Goal: Task Accomplishment & Management: Manage account settings

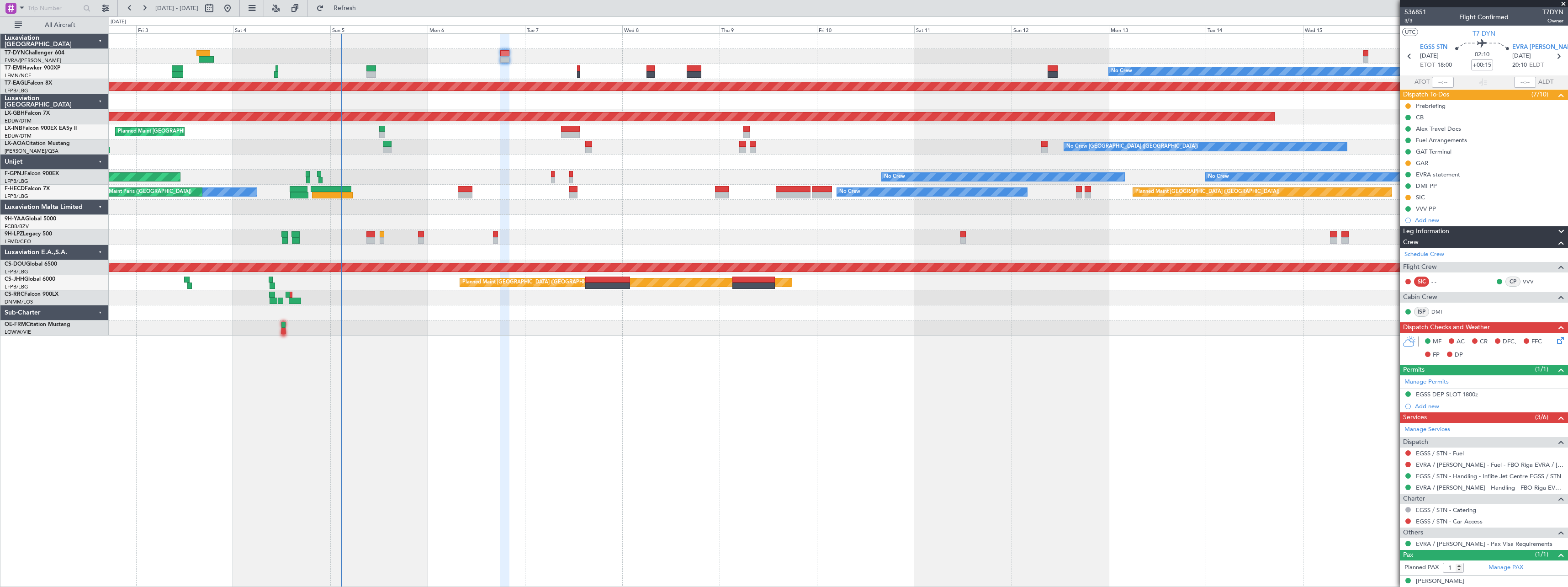
click at [605, 333] on div "No Crew Planned Maint [GEOGRAPHIC_DATA] (Al Maktoum Intl) Planned Maint Nurnber…" at bounding box center [838, 310] width 1459 height 554
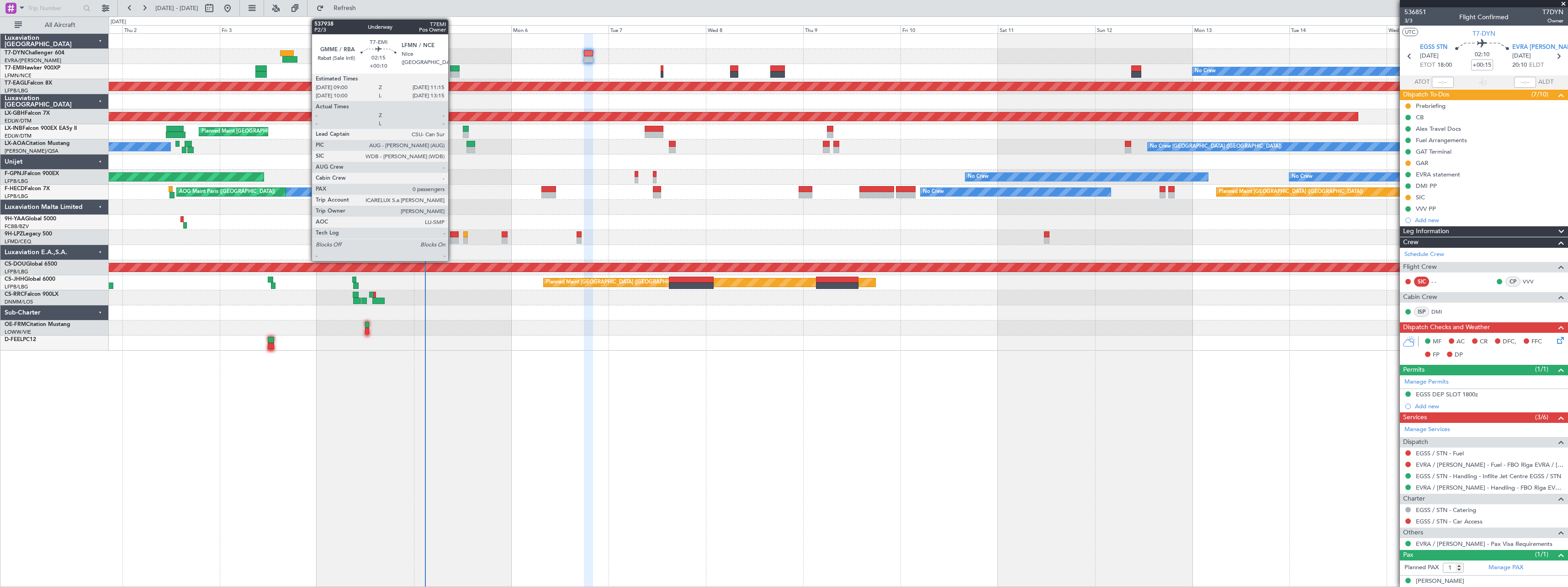
click at [453, 69] on div at bounding box center [454, 68] width 9 height 7
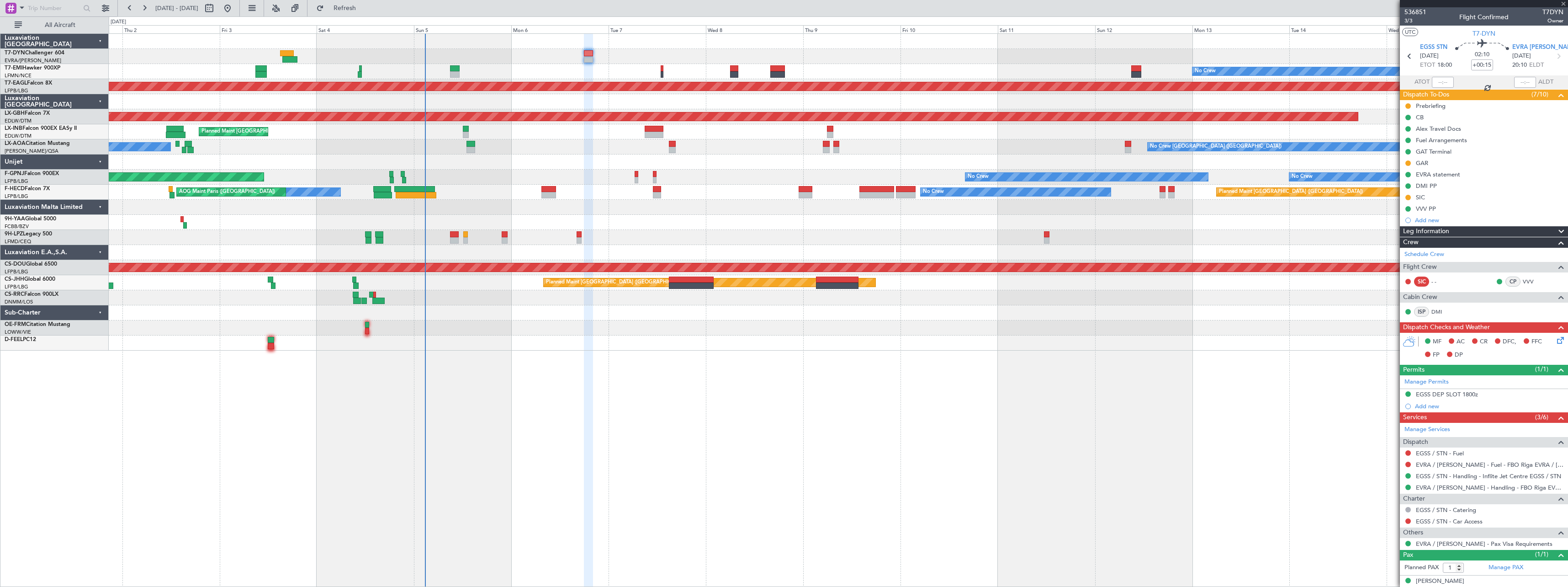
type input "+00:10"
type input "0"
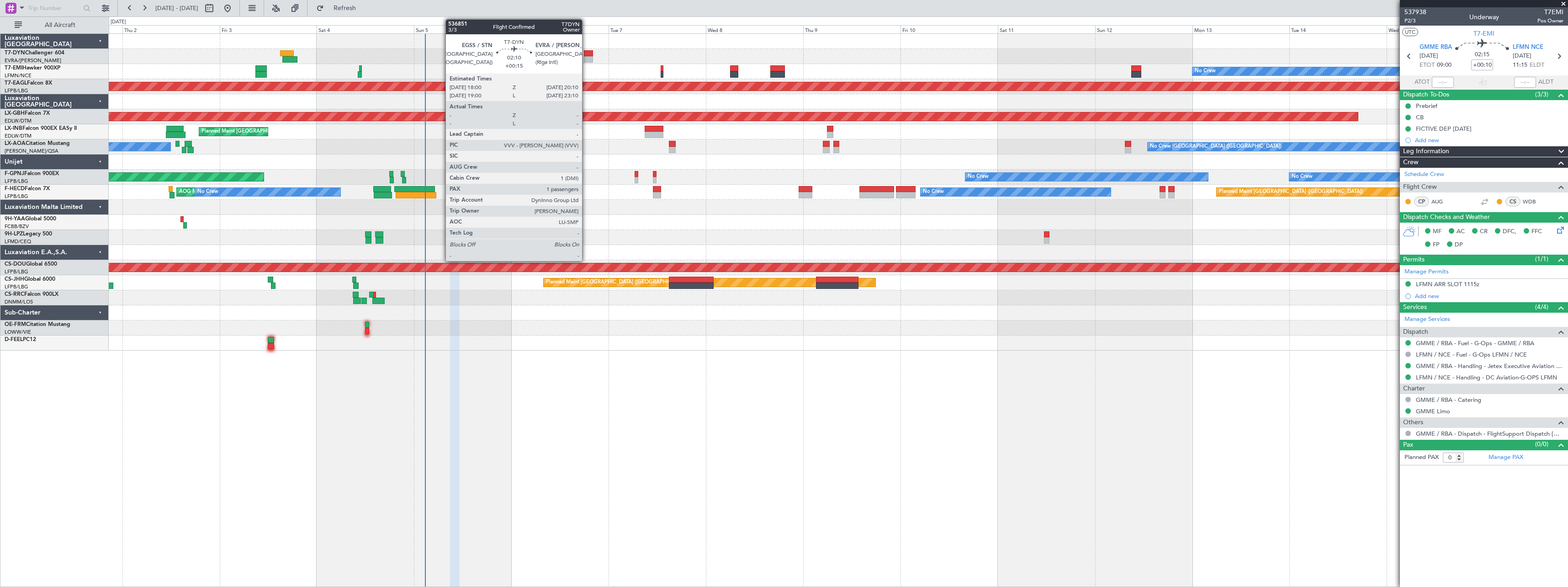
click at [586, 57] on div at bounding box center [588, 59] width 9 height 7
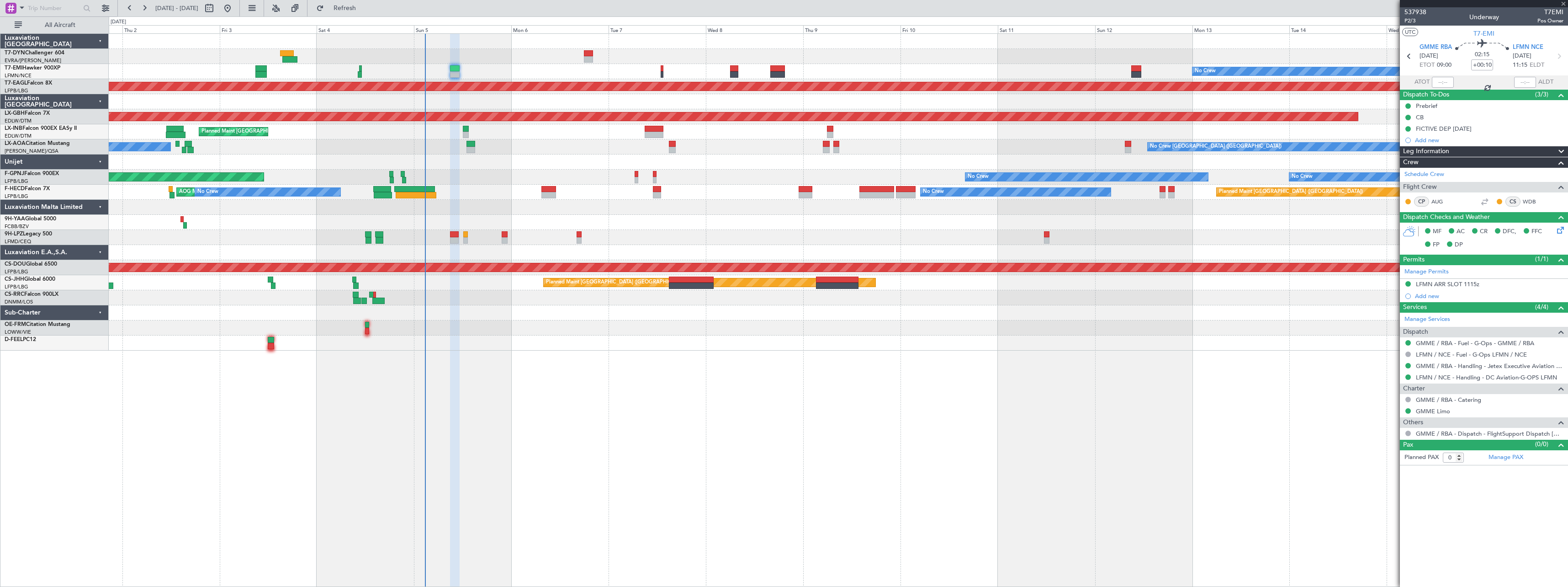
type input "+00:15"
type input "1"
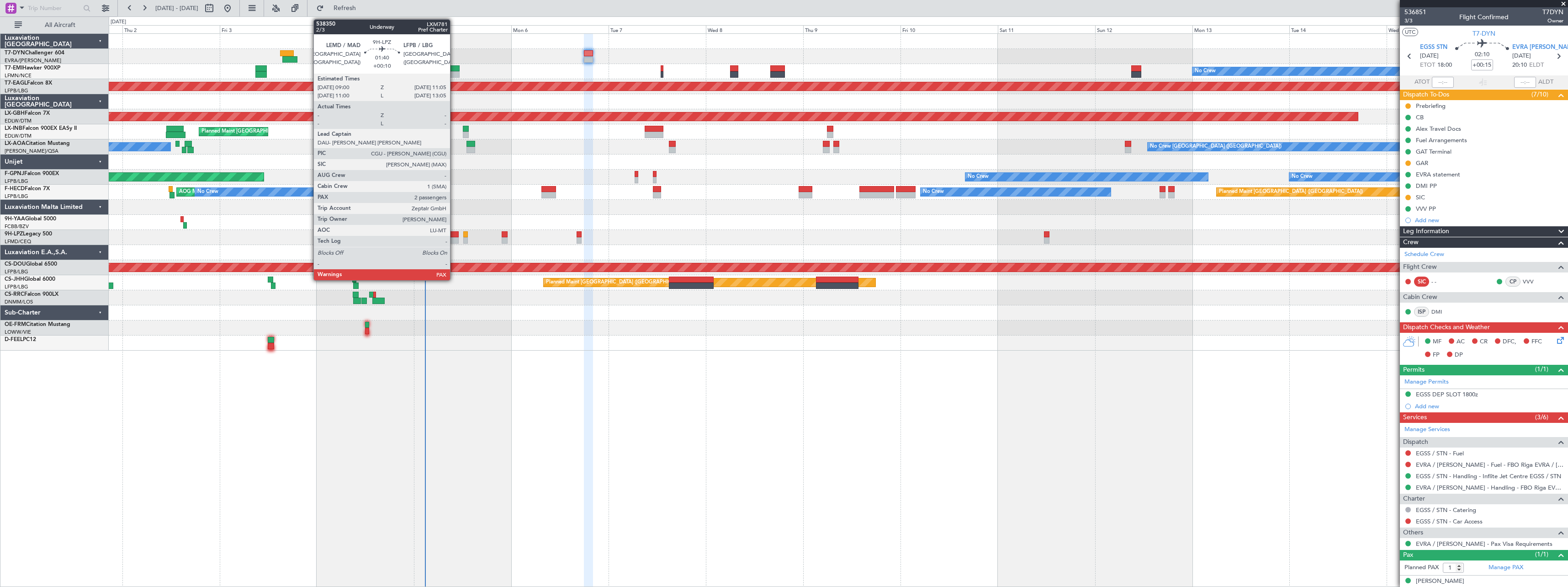
click at [454, 236] on div at bounding box center [454, 234] width 9 height 7
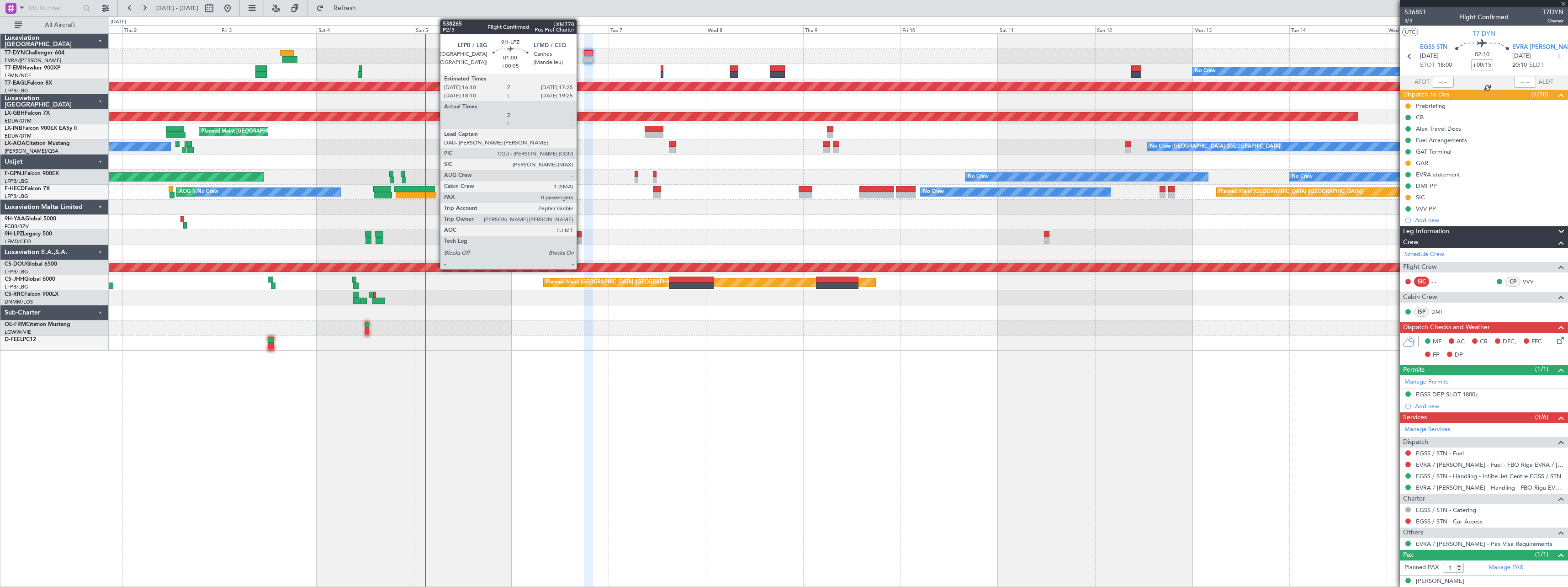
type input "+00:10"
type input "4"
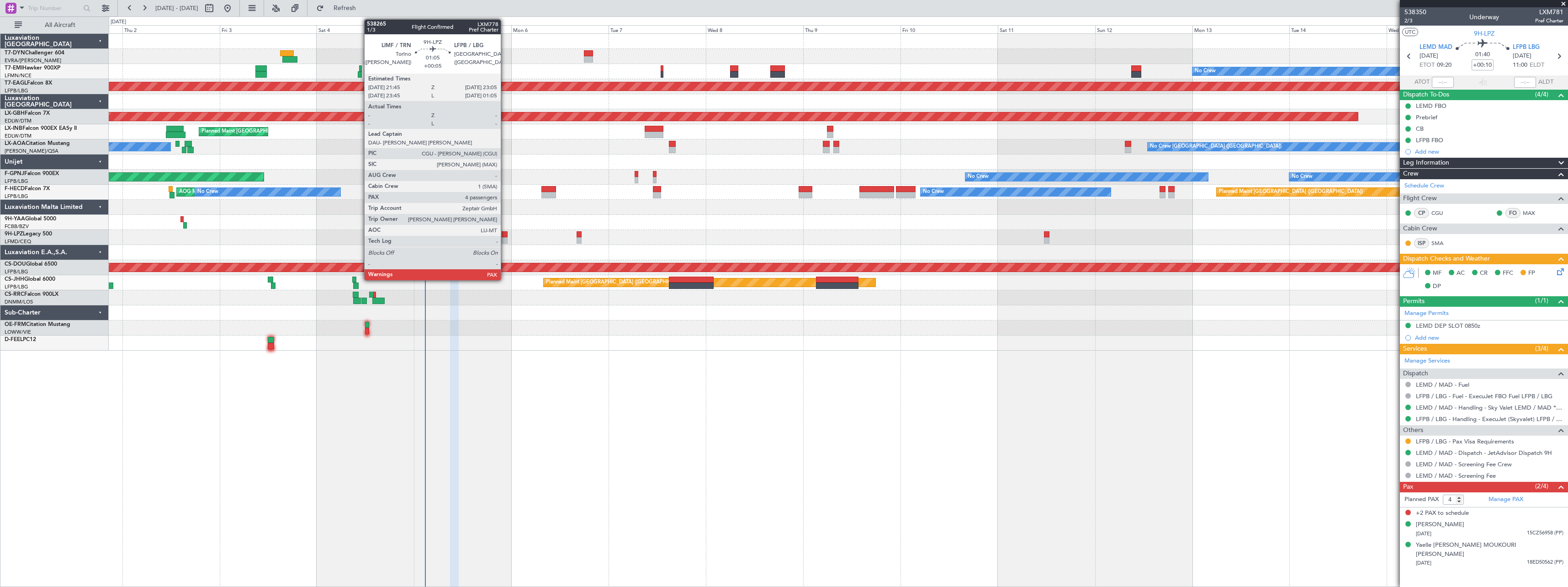
click at [505, 234] on div at bounding box center [504, 234] width 5 height 7
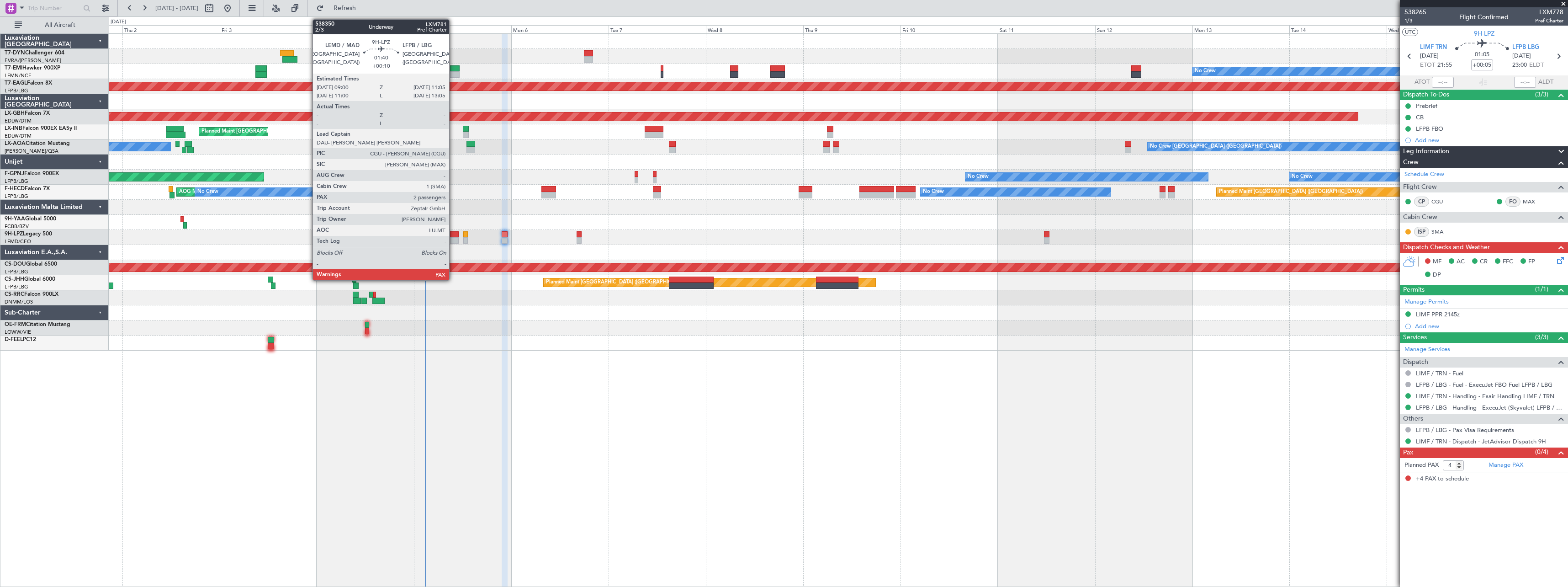
click at [453, 238] on div at bounding box center [454, 241] width 9 height 7
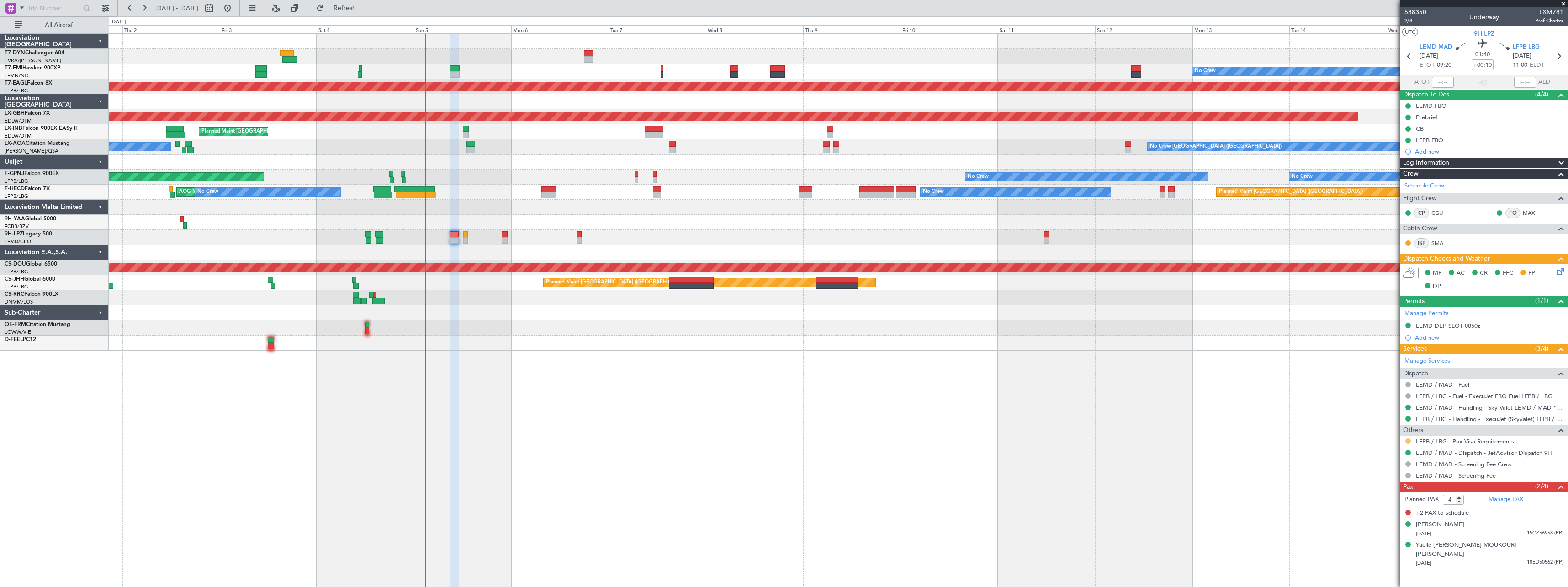
click at [1408, 441] on button at bounding box center [1408, 441] width 5 height 5
click at [1371, 453] on span "Not Required" at bounding box center [1386, 454] width 37 height 9
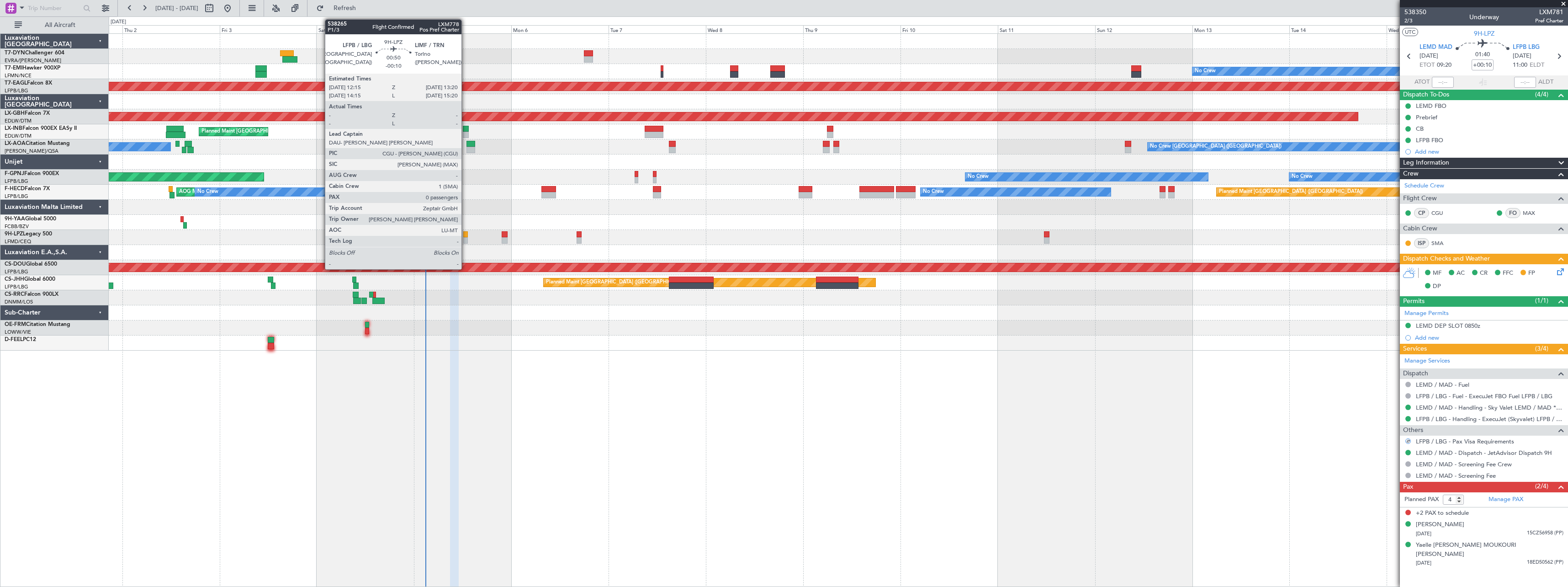
click at [466, 234] on div at bounding box center [466, 234] width 5 height 7
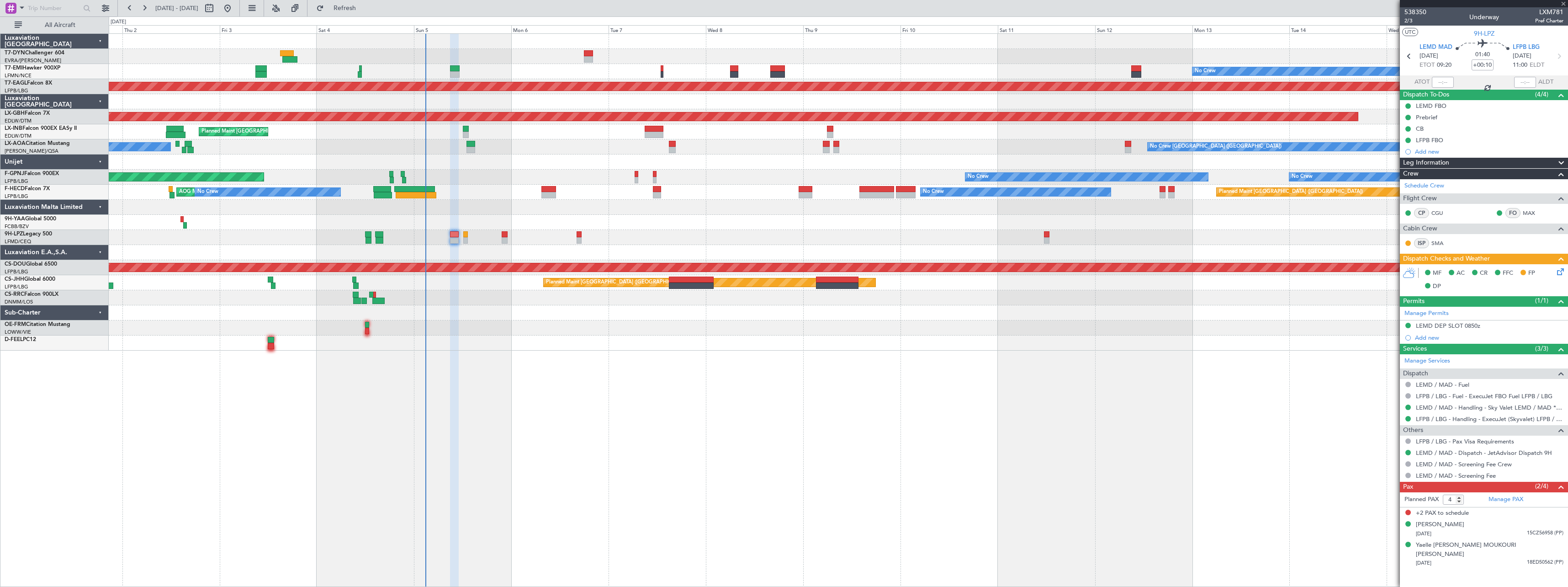
type input "-00:10"
type input "0"
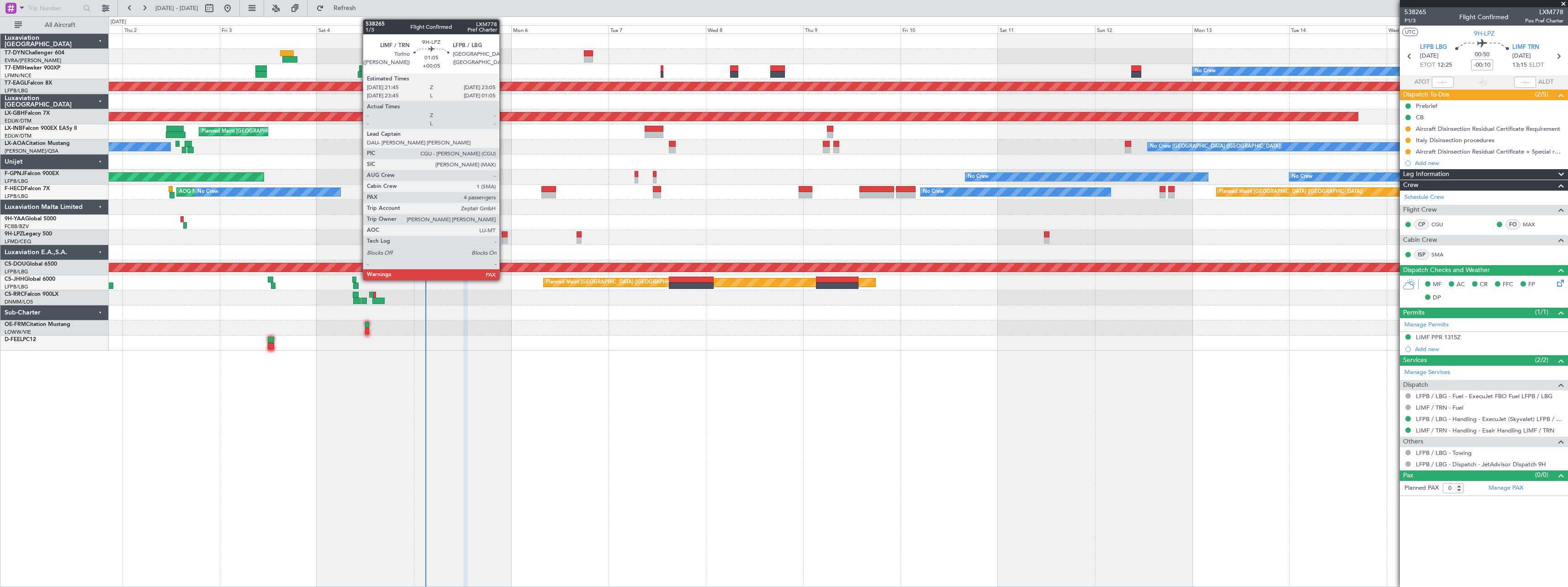
click at [503, 234] on div at bounding box center [504, 234] width 5 height 7
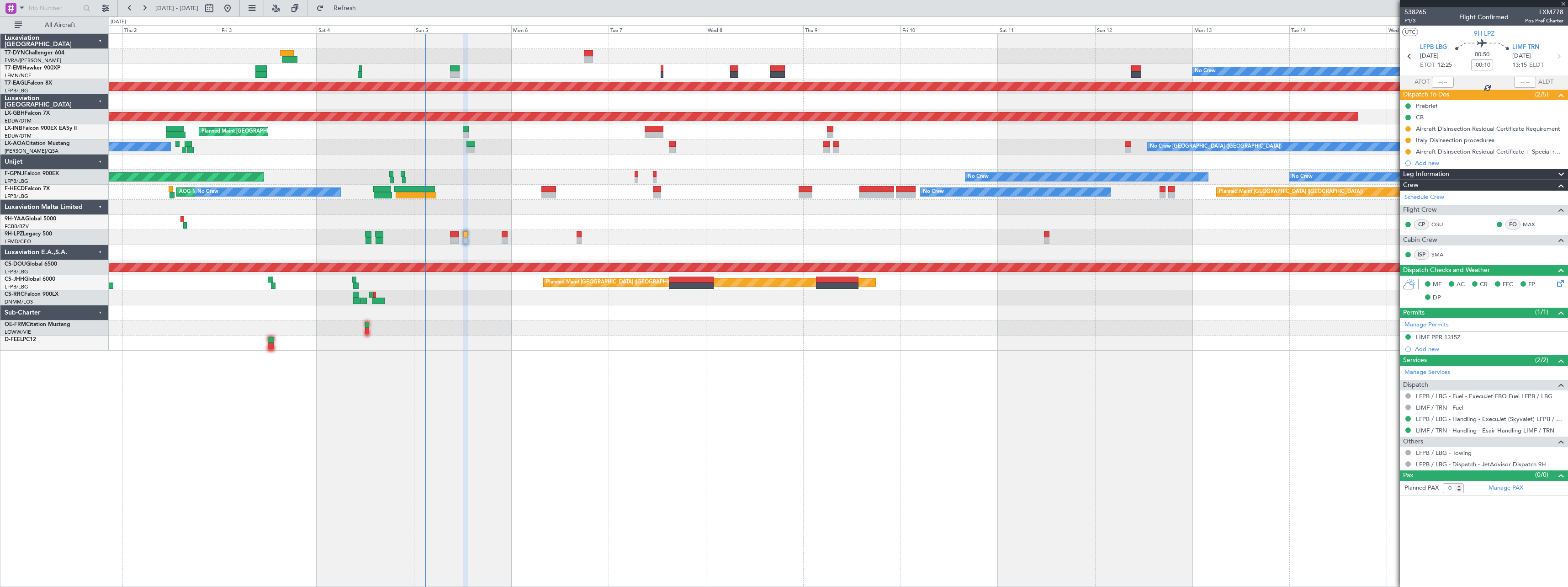
type input "+00:05"
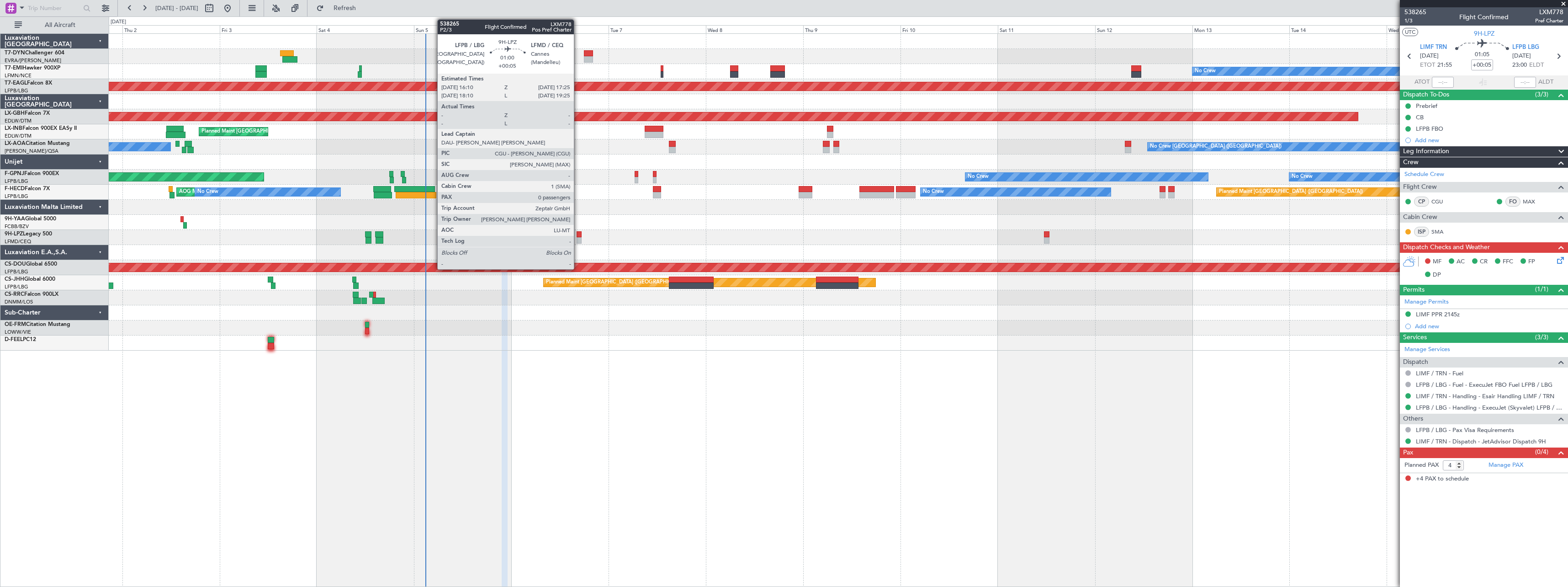
click at [578, 234] on div at bounding box center [579, 234] width 5 height 7
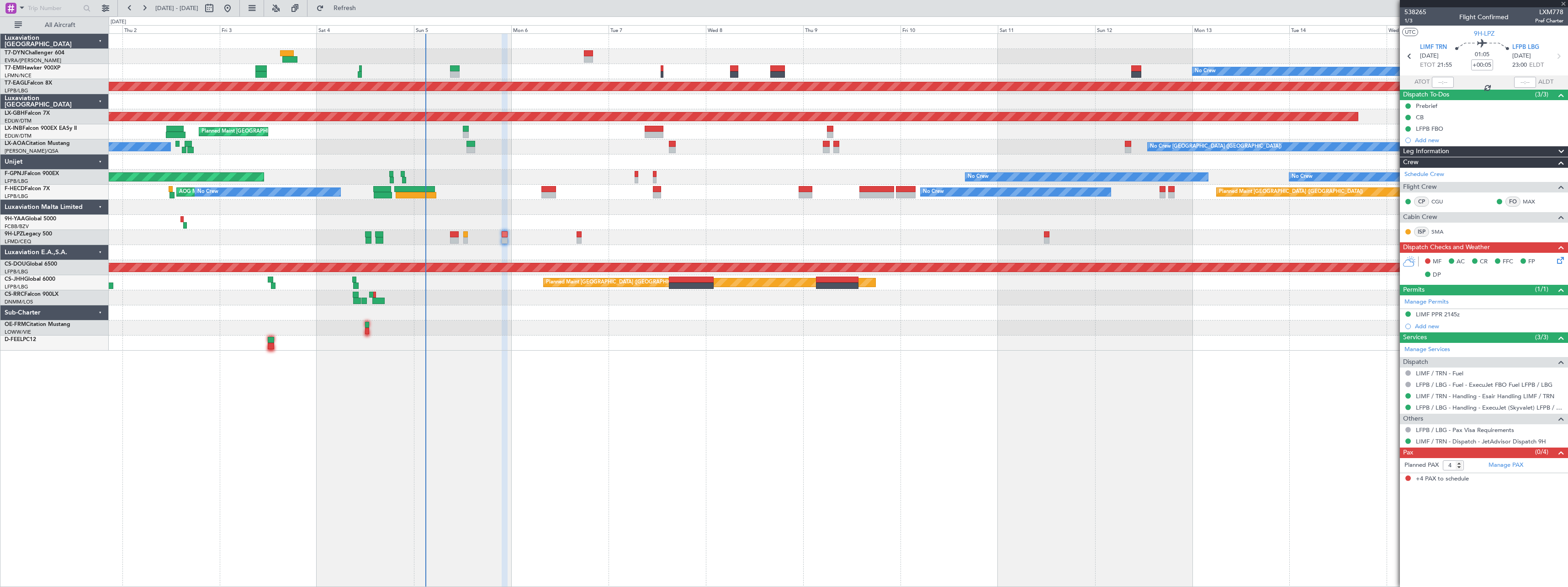
type input "0"
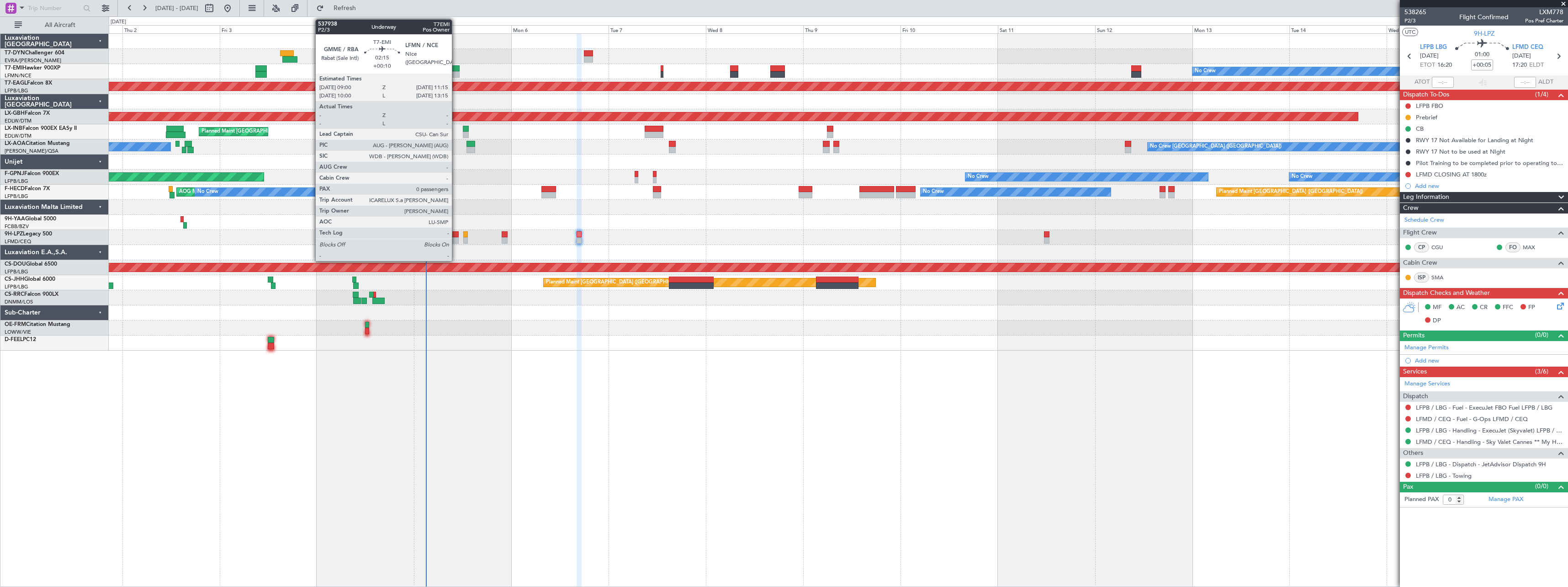
click at [455, 71] on div at bounding box center [454, 68] width 9 height 7
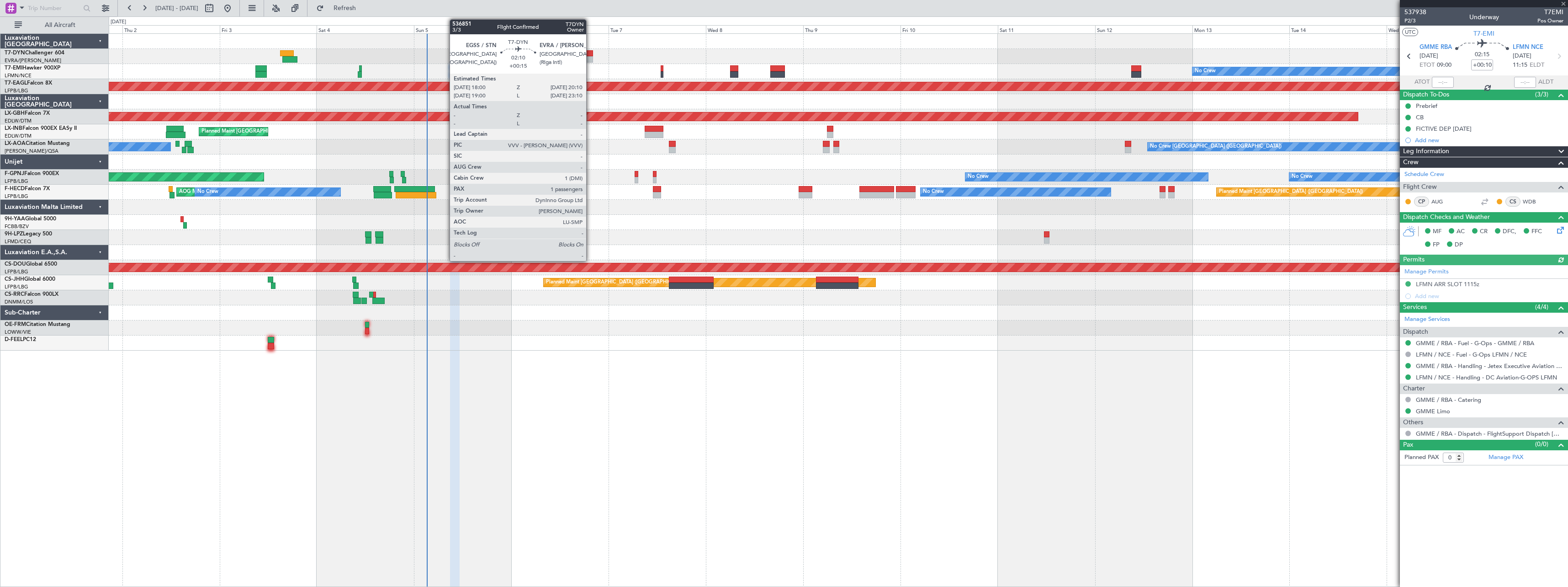
click at [590, 58] on div at bounding box center [588, 59] width 9 height 7
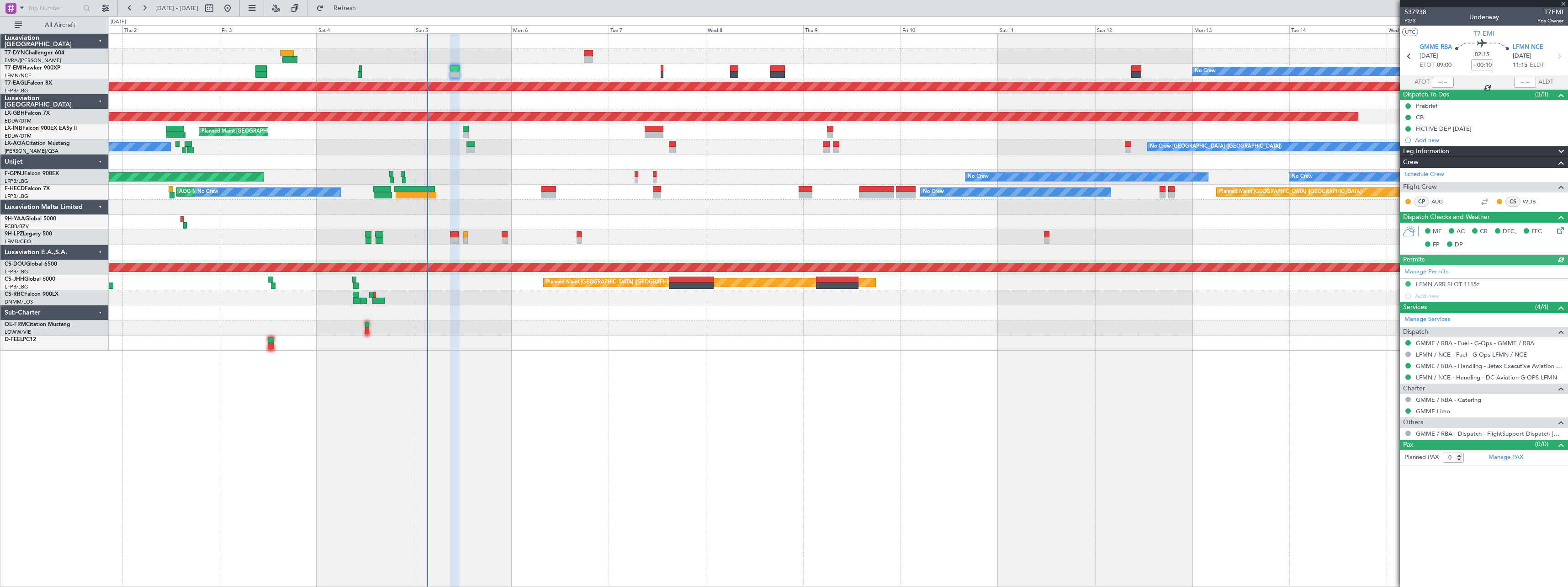
type input "+00:15"
type input "1"
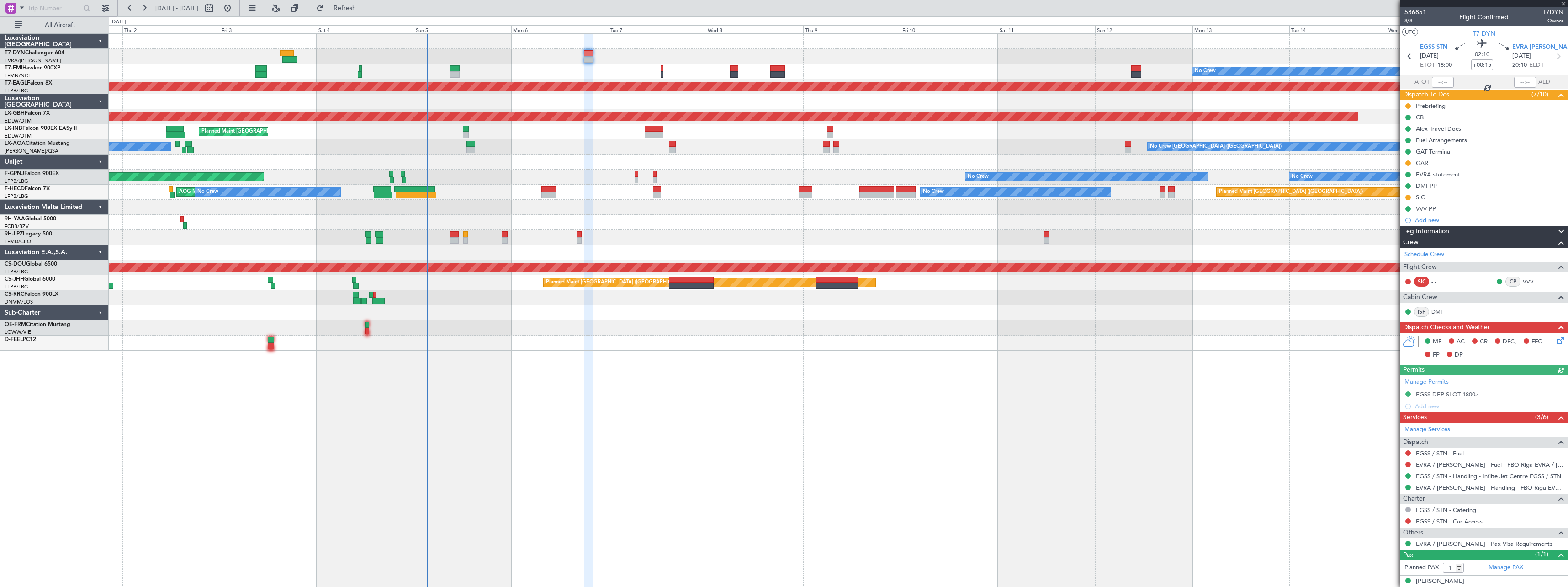
click at [1439, 315] on mat-tooltip-component "[PERSON_NAME] (DMI)" at bounding box center [1442, 328] width 72 height 24
click at [1439, 312] on link "DMI" at bounding box center [1442, 312] width 21 height 9
